Goal: Navigation & Orientation: Find specific page/section

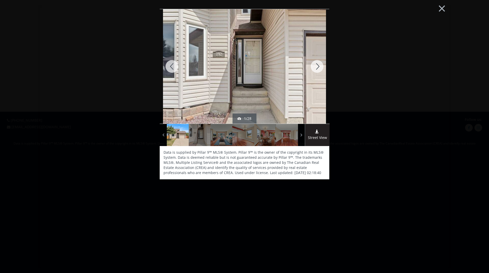
click at [318, 66] on div at bounding box center [317, 66] width 24 height 115
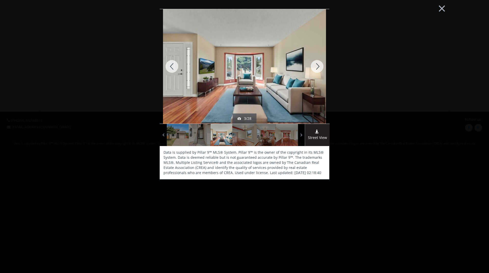
click at [318, 66] on div at bounding box center [317, 66] width 24 height 115
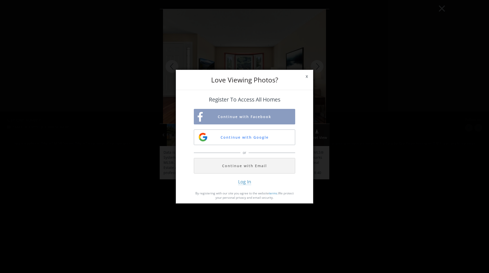
click at [318, 66] on div "Love Viewing Photos? x Register To Access All Homes Continue with Facebook Cont…" at bounding box center [244, 136] width 489 height 273
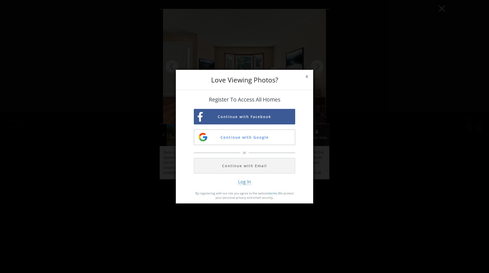
click at [308, 75] on span "x" at bounding box center [307, 76] width 12 height 14
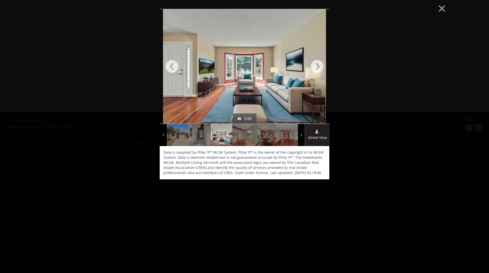
click at [324, 62] on div at bounding box center [317, 66] width 24 height 115
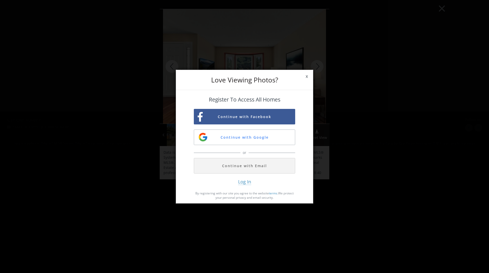
click at [322, 65] on div "Love Viewing Photos? x Register To Access All Homes Continue with Facebook Cont…" at bounding box center [244, 136] width 489 height 273
click at [309, 77] on span "x" at bounding box center [307, 76] width 12 height 14
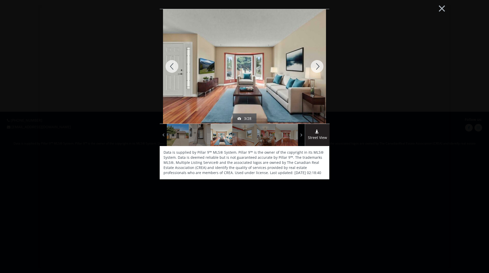
click at [321, 68] on div at bounding box center [317, 66] width 24 height 115
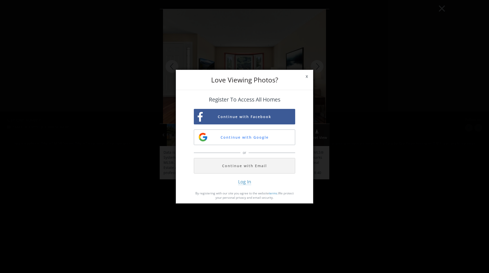
click at [321, 68] on div "Love Viewing Photos? x Register To Access All Homes Continue with Facebook Cont…" at bounding box center [244, 136] width 489 height 273
click at [308, 77] on span "x" at bounding box center [307, 76] width 12 height 14
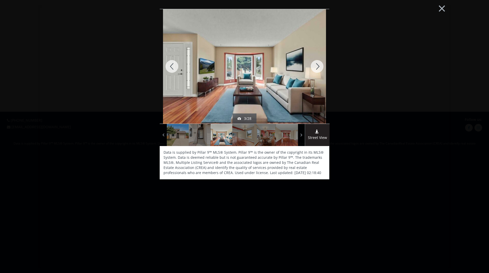
click at [318, 67] on div at bounding box center [317, 66] width 24 height 115
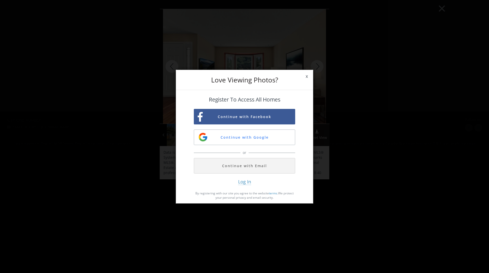
click at [318, 67] on div "Love Viewing Photos? x Register To Access All Homes Continue with Facebook Cont…" at bounding box center [244, 136] width 489 height 273
click at [308, 78] on span "x" at bounding box center [307, 76] width 12 height 14
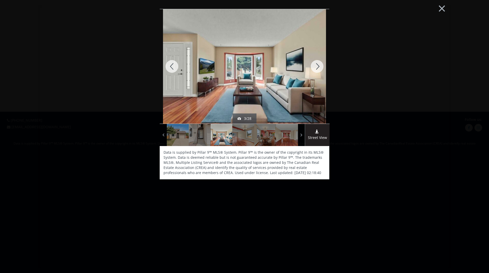
click at [437, 34] on div "× sold - [DATE] 3/28 Street View Data is supplied by Pillar 9™ MLS® System. Pil…" at bounding box center [244, 136] width 413 height 263
click at [444, 9] on button "×" at bounding box center [442, 7] width 28 height 21
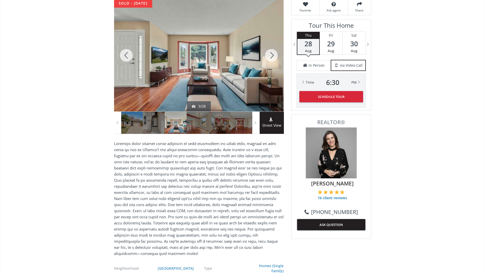
scroll to position [51, 0]
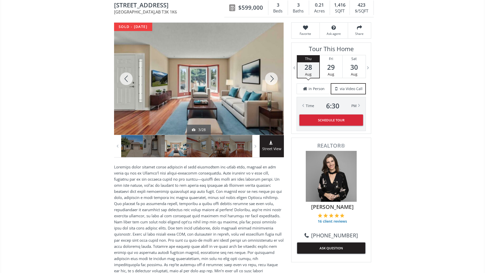
click at [278, 86] on div at bounding box center [271, 79] width 24 height 112
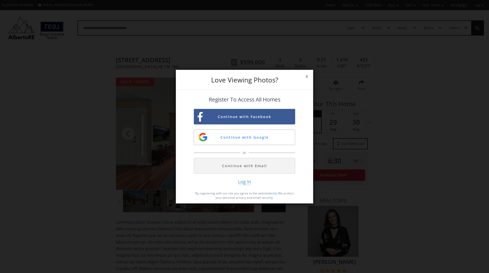
click at [310, 77] on span "x" at bounding box center [307, 76] width 12 height 14
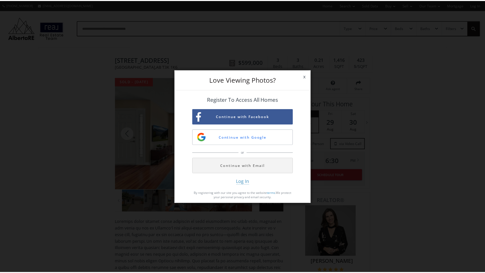
scroll to position [51, 0]
